Goal: Transaction & Acquisition: Book appointment/travel/reservation

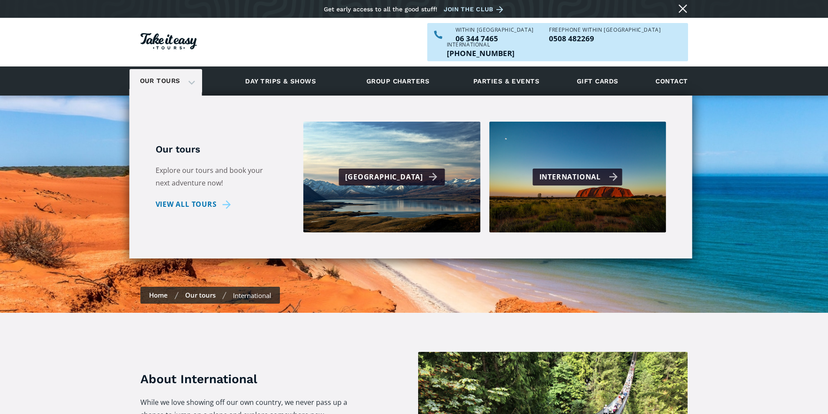
click at [580, 171] on div "International" at bounding box center [578, 177] width 79 height 13
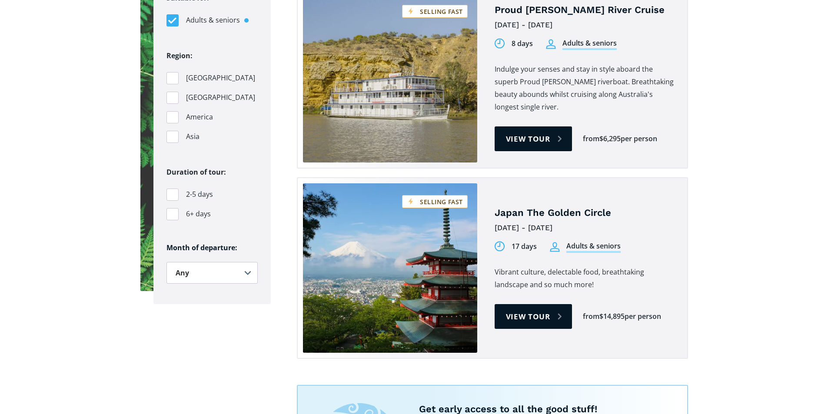
scroll to position [652, 0]
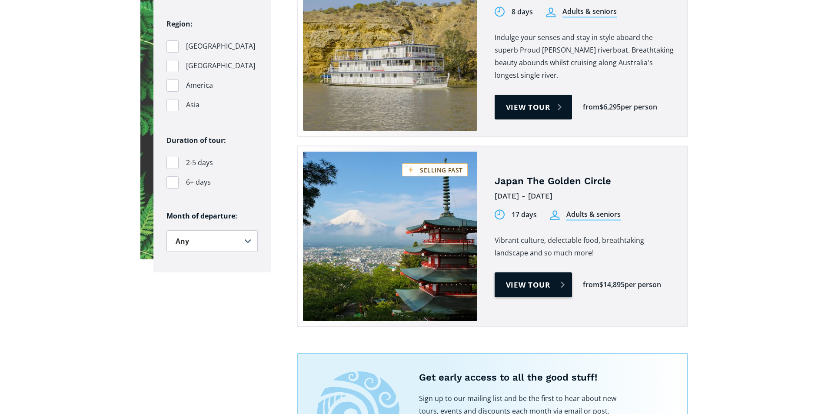
click at [532, 272] on link "View tour" at bounding box center [534, 284] width 78 height 25
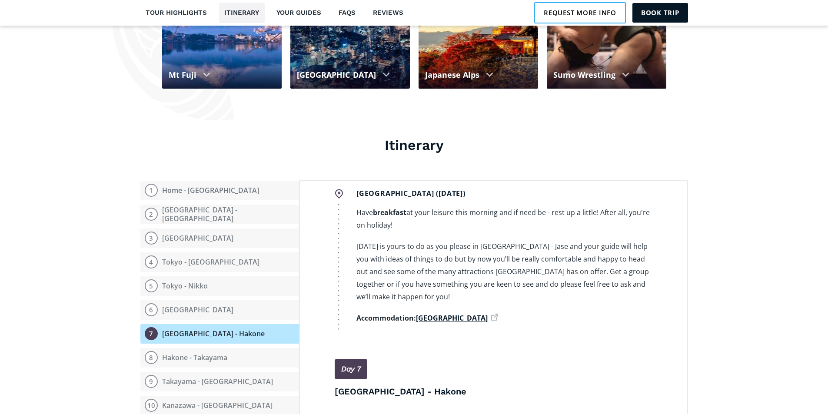
scroll to position [1825, 0]
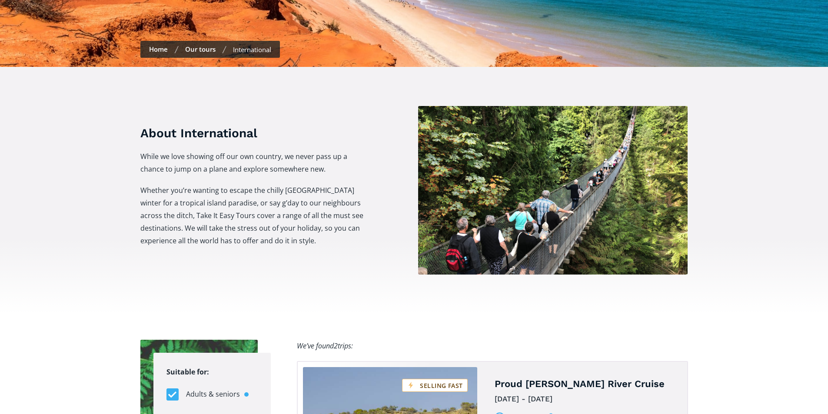
scroll to position [217, 0]
